Goal: Task Accomplishment & Management: Manage account settings

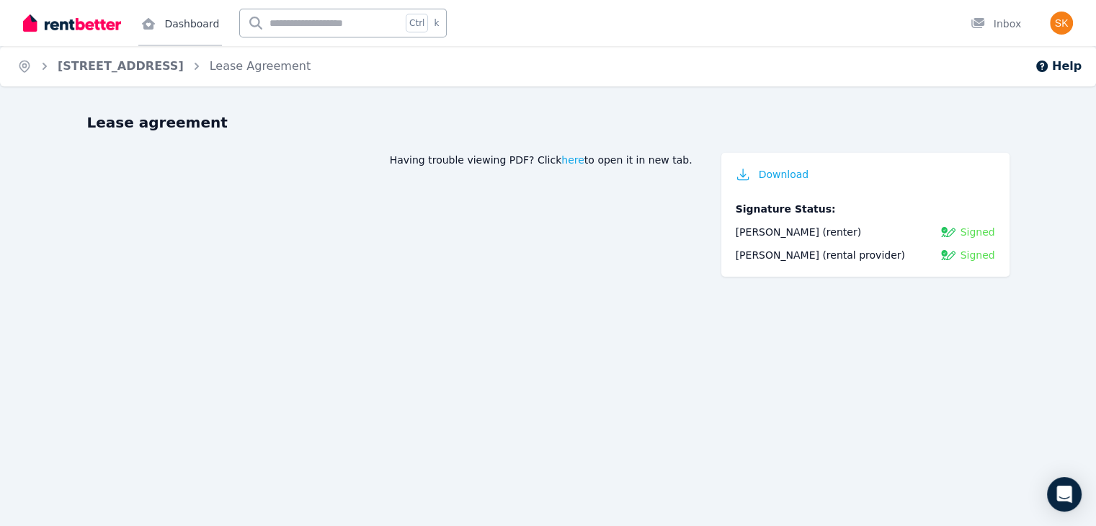
click at [199, 23] on link "Dashboard" at bounding box center [180, 23] width 84 height 46
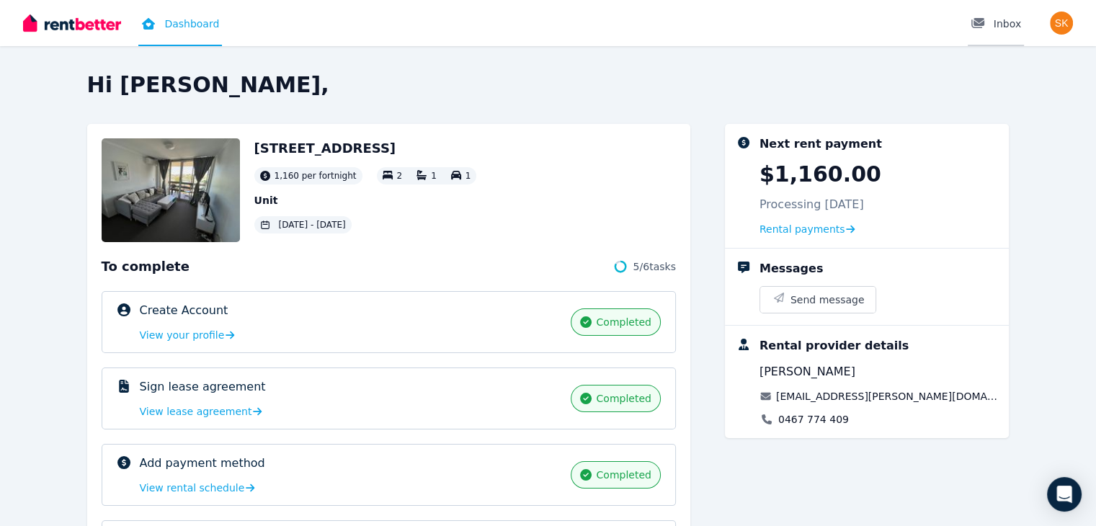
click at [1016, 30] on div "Inbox" at bounding box center [995, 24] width 50 height 14
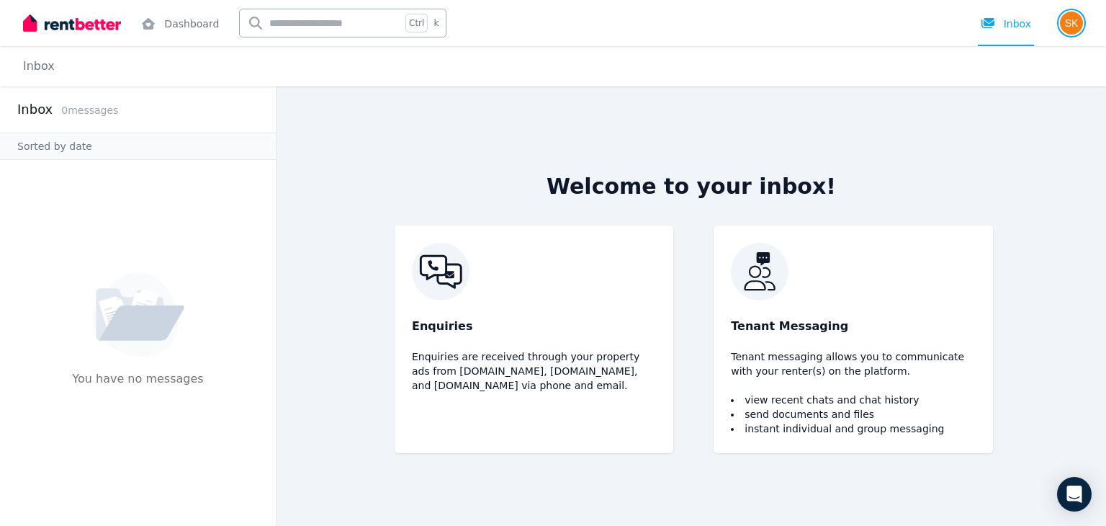
click at [1072, 32] on img "button" at bounding box center [1071, 23] width 23 height 23
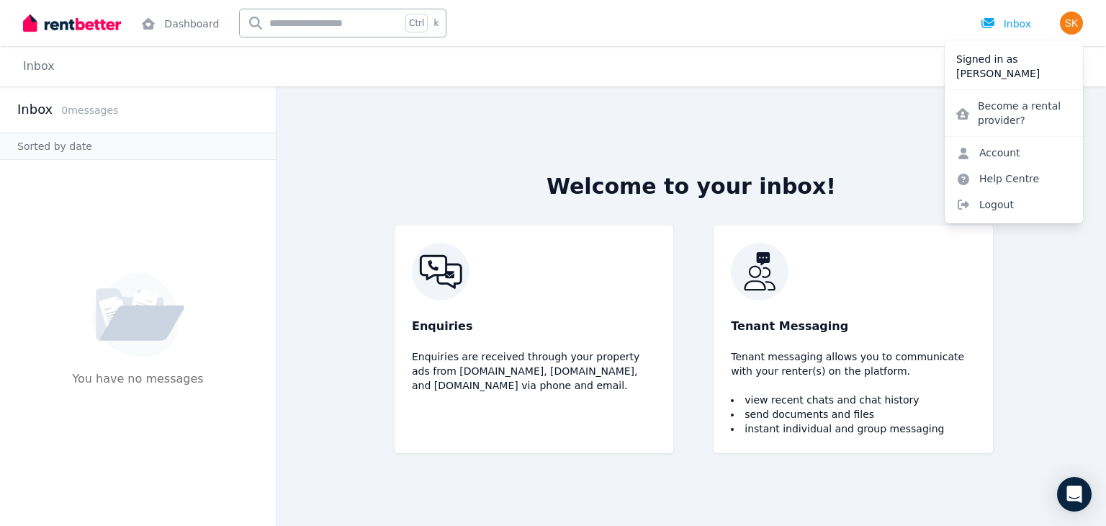
click at [78, 15] on img at bounding box center [72, 23] width 98 height 22
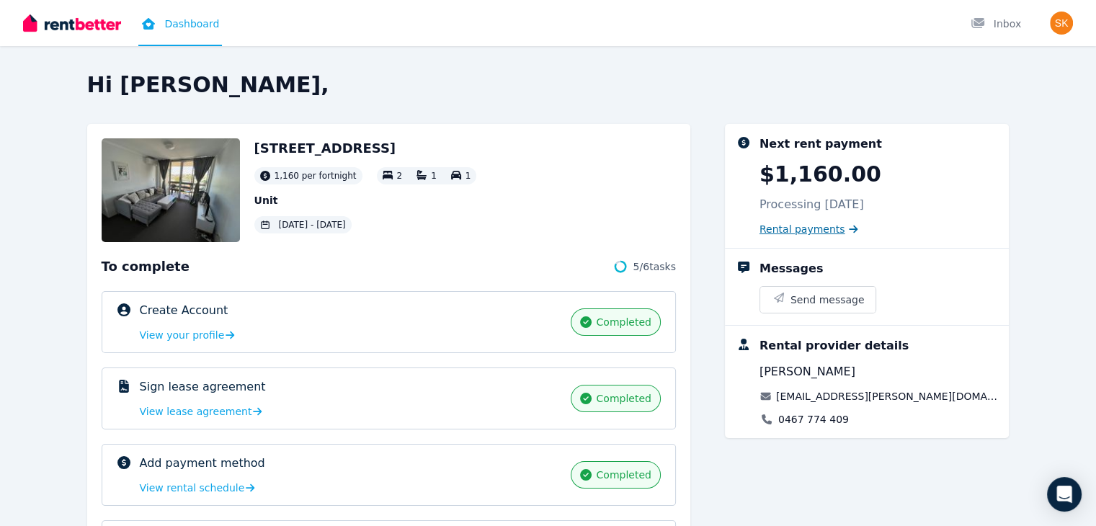
click at [814, 229] on span "Rental payments" at bounding box center [802, 229] width 86 height 14
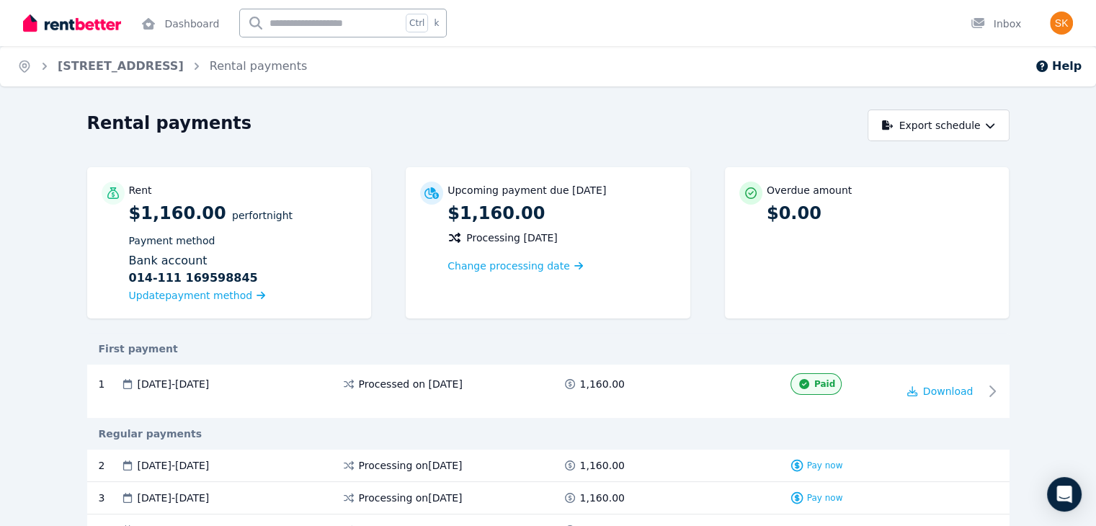
click at [676, 113] on div "Rental payments" at bounding box center [473, 125] width 772 height 27
